Goal: Communication & Community: Answer question/provide support

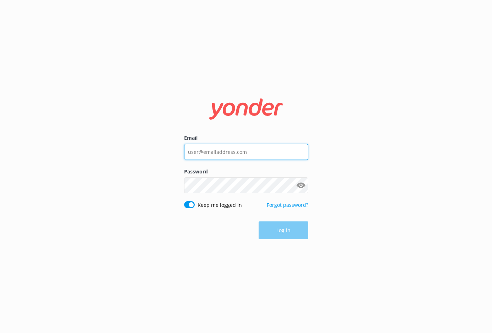
click at [243, 146] on input "Email" at bounding box center [246, 152] width 124 height 16
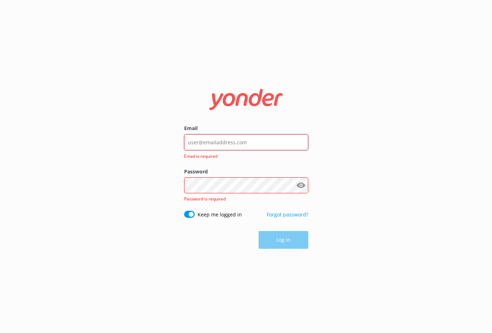
type input "[EMAIL_ADDRESS][DOMAIN_NAME]"
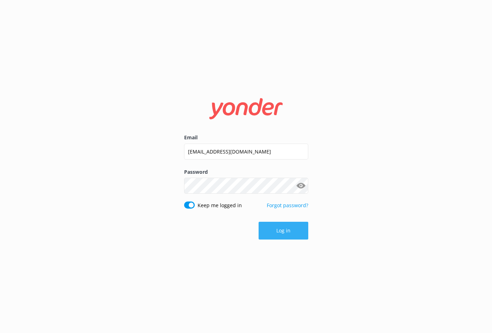
click at [280, 230] on button "Log in" at bounding box center [284, 231] width 50 height 18
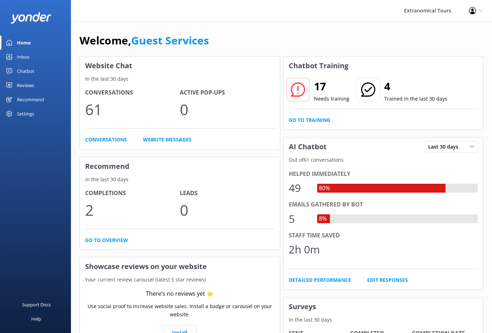
click at [16, 58] on link "Inbox" at bounding box center [35, 57] width 71 height 14
